Goal: Complete application form: Complete application form

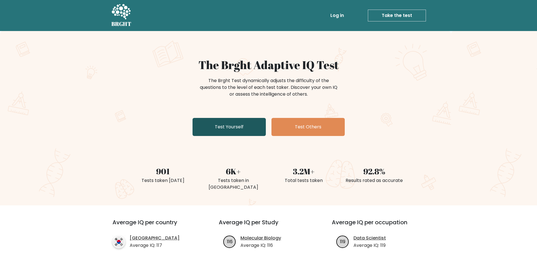
click at [224, 120] on link "Test Yourself" at bounding box center [229, 127] width 73 height 18
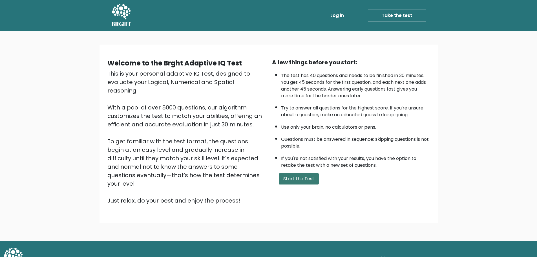
click at [289, 177] on button "Start the Test" at bounding box center [299, 178] width 40 height 11
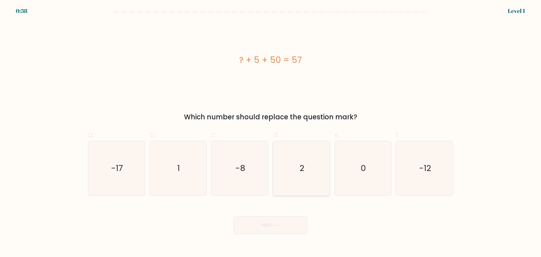
click at [314, 160] on icon "2" at bounding box center [301, 168] width 54 height 54
click at [271, 132] on input "d. 2" at bounding box center [271, 131] width 0 height 4
radio input "true"
click at [266, 225] on button "Next" at bounding box center [270, 225] width 73 height 18
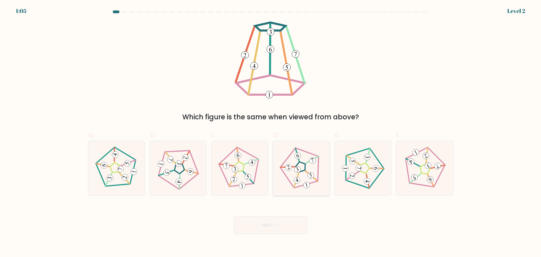
click at [308, 173] on icon at bounding box center [301, 167] width 43 height 43
click at [271, 132] on input "d." at bounding box center [271, 131] width 0 height 4
radio input "true"
click at [278, 224] on icon at bounding box center [276, 225] width 8 height 3
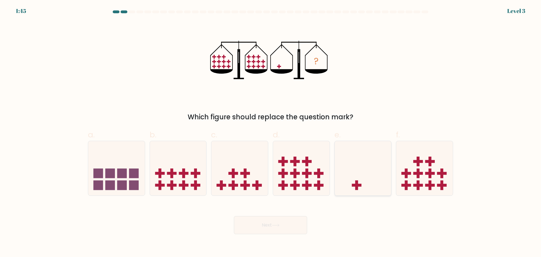
click at [354, 169] on icon at bounding box center [363, 168] width 57 height 47
click at [271, 132] on input "e." at bounding box center [271, 131] width 0 height 4
radio input "true"
click at [276, 221] on button "Next" at bounding box center [270, 225] width 73 height 18
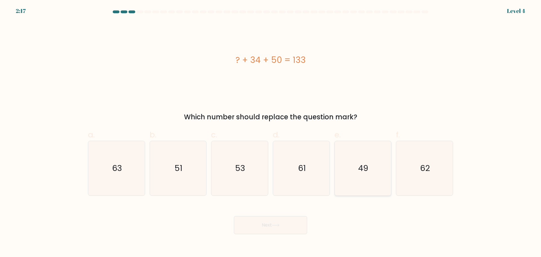
click at [363, 162] on icon "49" at bounding box center [363, 168] width 54 height 54
click at [271, 132] on input "e. 49" at bounding box center [271, 131] width 0 height 4
radio input "true"
click at [276, 225] on icon at bounding box center [276, 225] width 8 height 3
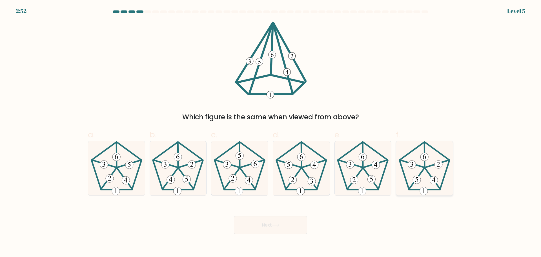
click at [422, 175] on icon at bounding box center [425, 168] width 54 height 54
click at [271, 132] on input "f." at bounding box center [271, 131] width 0 height 4
radio input "true"
click at [263, 229] on button "Next" at bounding box center [270, 225] width 73 height 18
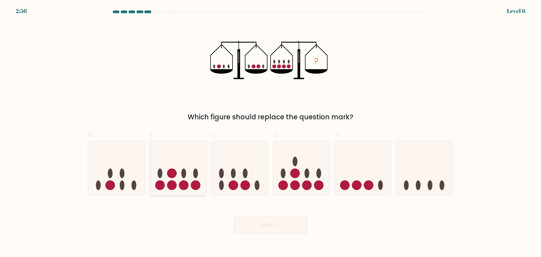
click at [175, 164] on icon at bounding box center [178, 168] width 57 height 47
click at [271, 132] on input "b." at bounding box center [271, 131] width 0 height 4
radio input "true"
click at [283, 223] on button "Next" at bounding box center [270, 225] width 73 height 18
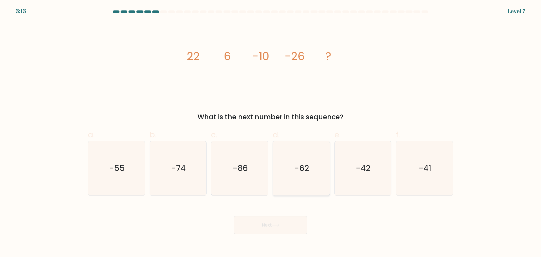
click at [320, 174] on icon "-62" at bounding box center [301, 168] width 54 height 54
click at [271, 132] on input "d. -62" at bounding box center [271, 131] width 0 height 4
radio input "true"
click at [263, 230] on button "Next" at bounding box center [270, 225] width 73 height 18
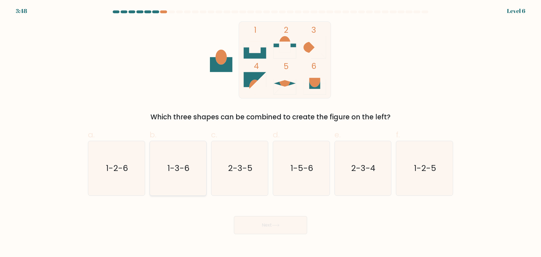
drag, startPoint x: 139, startPoint y: 166, endPoint x: 182, endPoint y: 183, distance: 46.7
click at [139, 166] on icon "1-2-6" at bounding box center [116, 168] width 54 height 54
click at [271, 132] on input "a. 1-2-6" at bounding box center [271, 131] width 0 height 4
radio input "true"
click at [283, 226] on button "Next" at bounding box center [270, 225] width 73 height 18
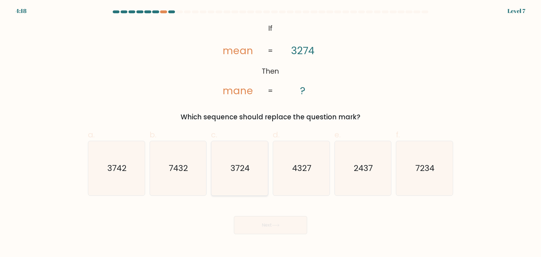
click at [242, 167] on text "3724" at bounding box center [240, 167] width 19 height 11
click at [271, 132] on input "c. 3724" at bounding box center [271, 131] width 0 height 4
radio input "true"
click at [277, 224] on icon at bounding box center [276, 225] width 8 height 3
